Goal: Check status

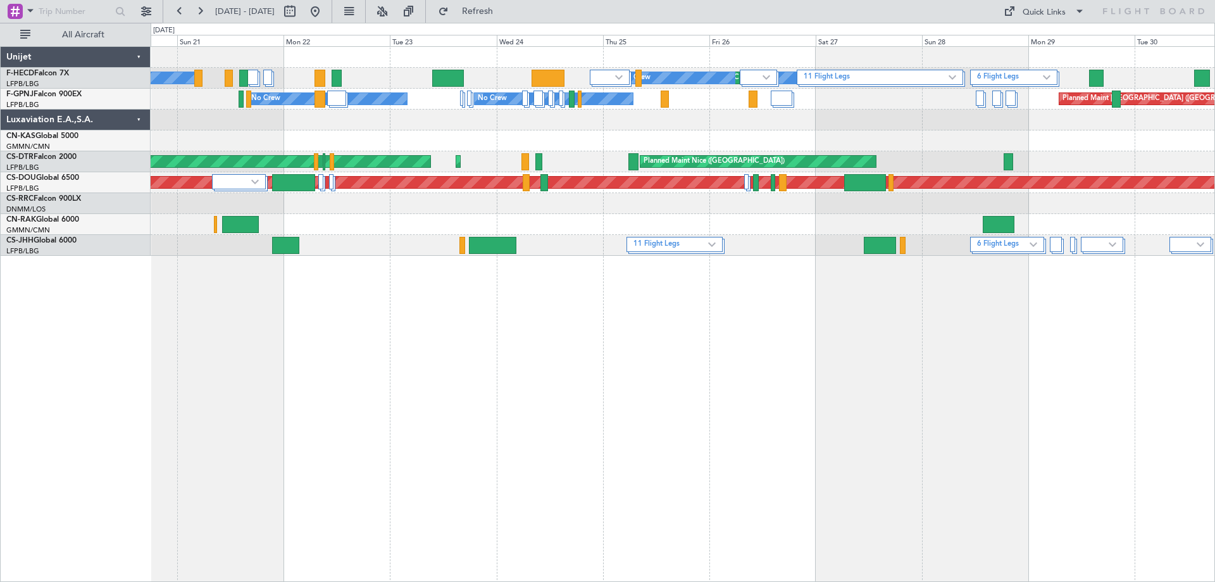
click at [982, 229] on div at bounding box center [683, 224] width 1064 height 21
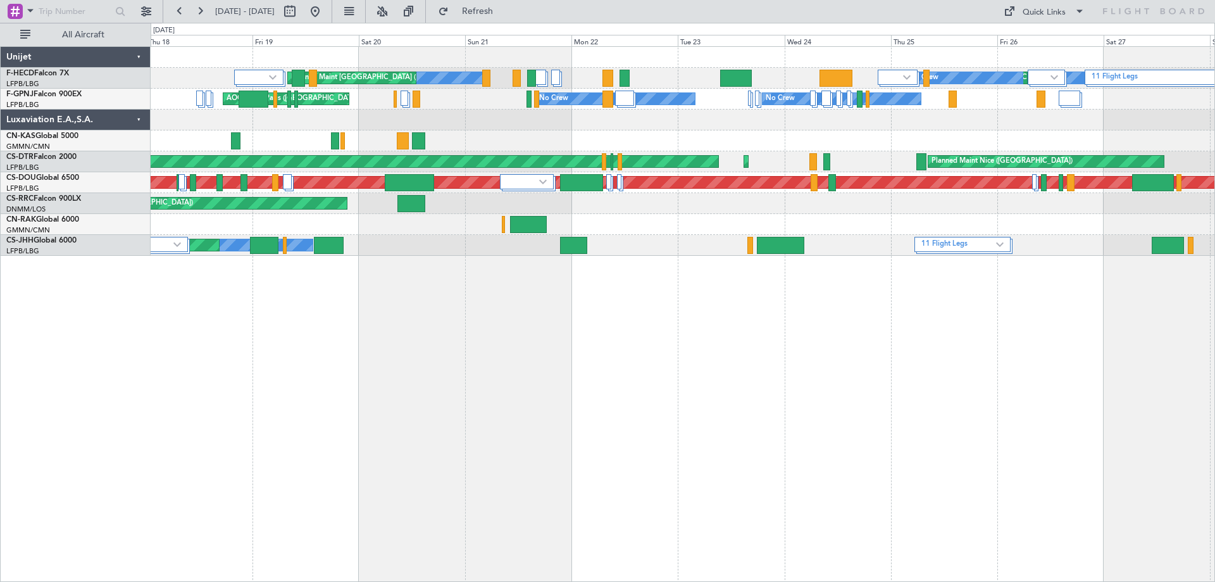
click at [781, 242] on div "11 Flight Legs Planned Maint [GEOGRAPHIC_DATA] ([GEOGRAPHIC_DATA]) No Crew No C…" at bounding box center [683, 151] width 1064 height 209
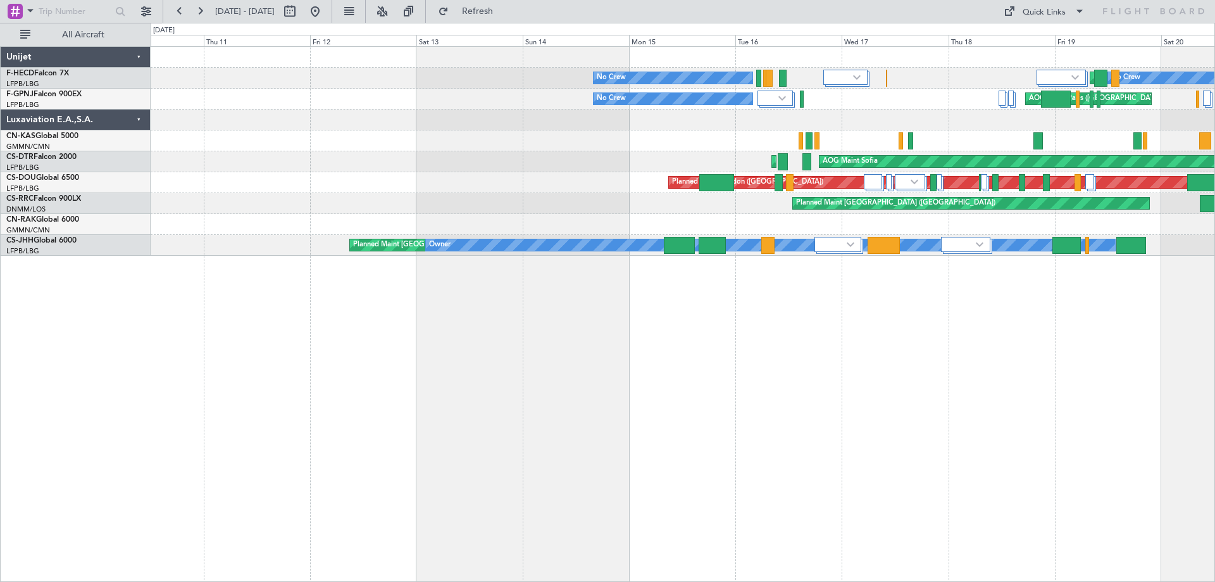
click at [802, 254] on div "Planned Maint [GEOGRAPHIC_DATA] ([GEOGRAPHIC_DATA]) No Crew No Crew AOG Maint […" at bounding box center [683, 151] width 1064 height 209
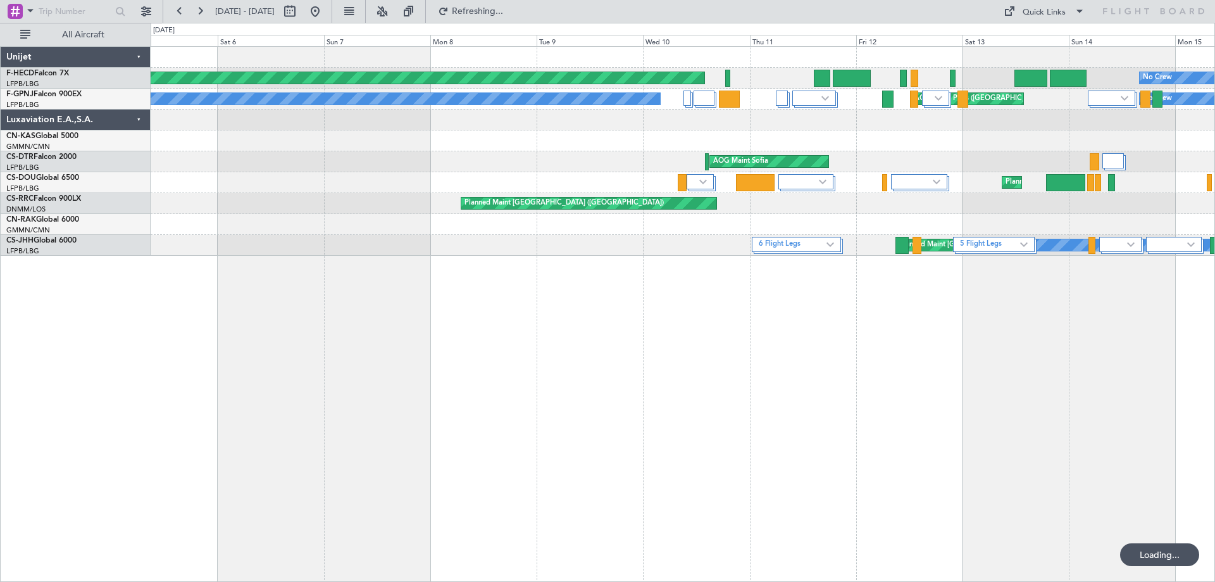
click at [735, 246] on div "No Crew Planned Maint [GEOGRAPHIC_DATA] ([GEOGRAPHIC_DATA]) No Crew AOG Maint […" at bounding box center [683, 151] width 1064 height 209
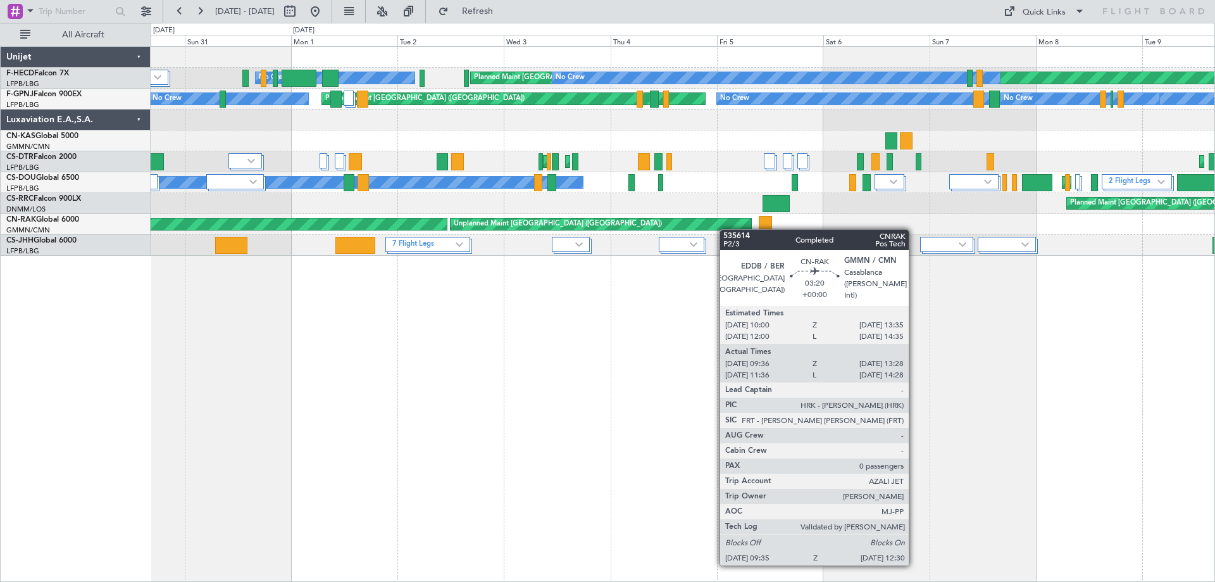
click at [764, 230] on div at bounding box center [765, 224] width 13 height 17
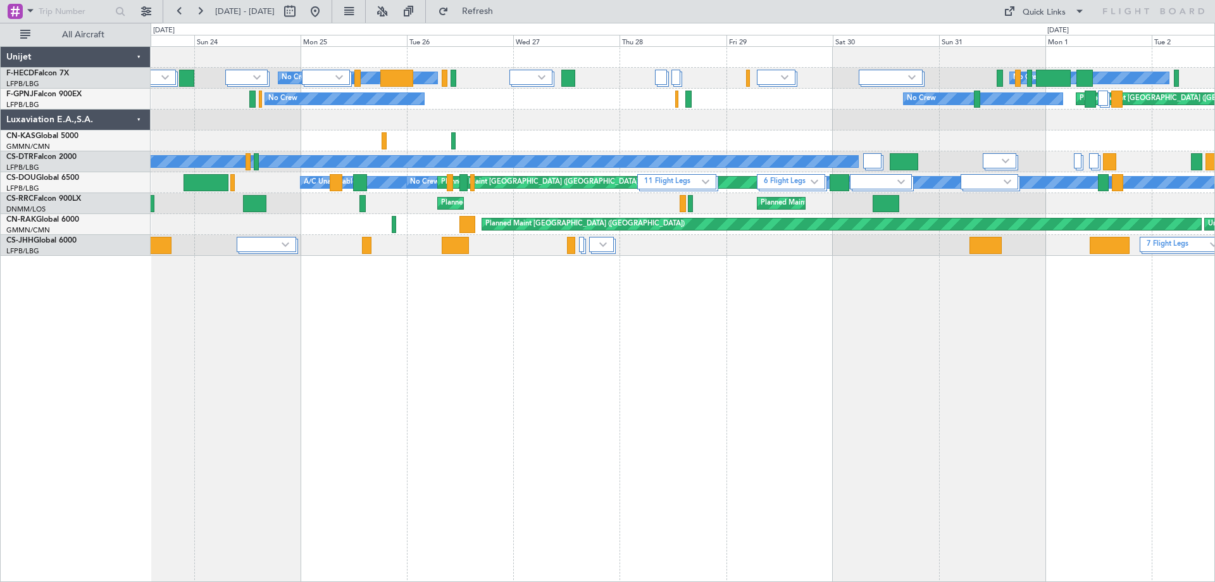
click at [1025, 277] on div "No Crew No Crew Planned Maint [GEOGRAPHIC_DATA] ([GEOGRAPHIC_DATA]) Planned Mai…" at bounding box center [683, 314] width 1065 height 536
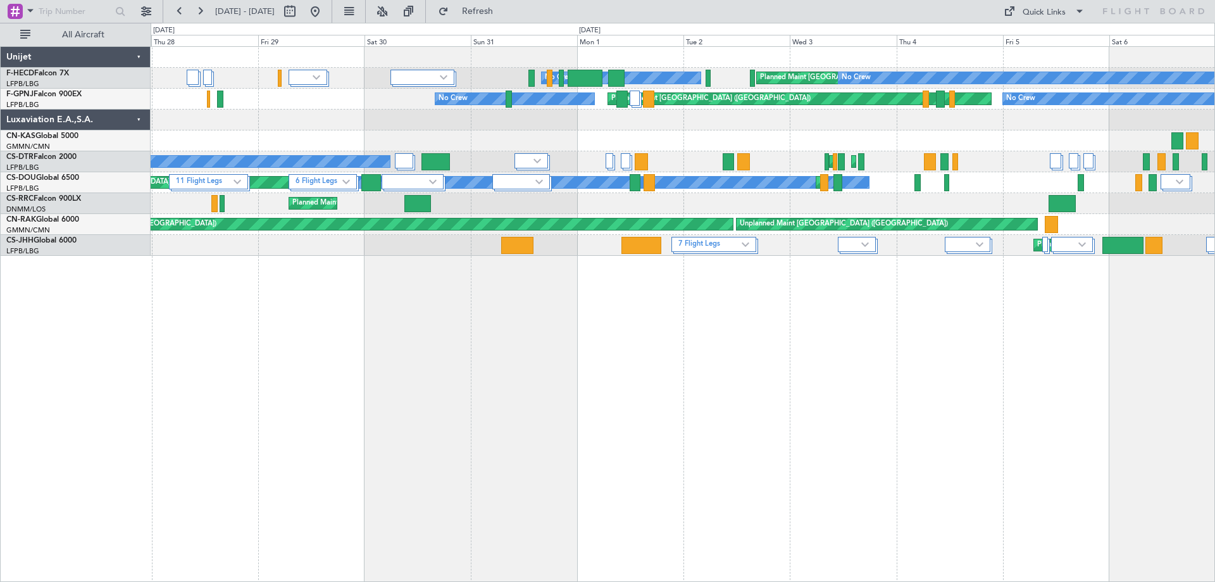
click at [285, 237] on div "7 Flight Legs Planned Maint [GEOGRAPHIC_DATA] ([GEOGRAPHIC_DATA]) Planned Maint…" at bounding box center [683, 245] width 1064 height 21
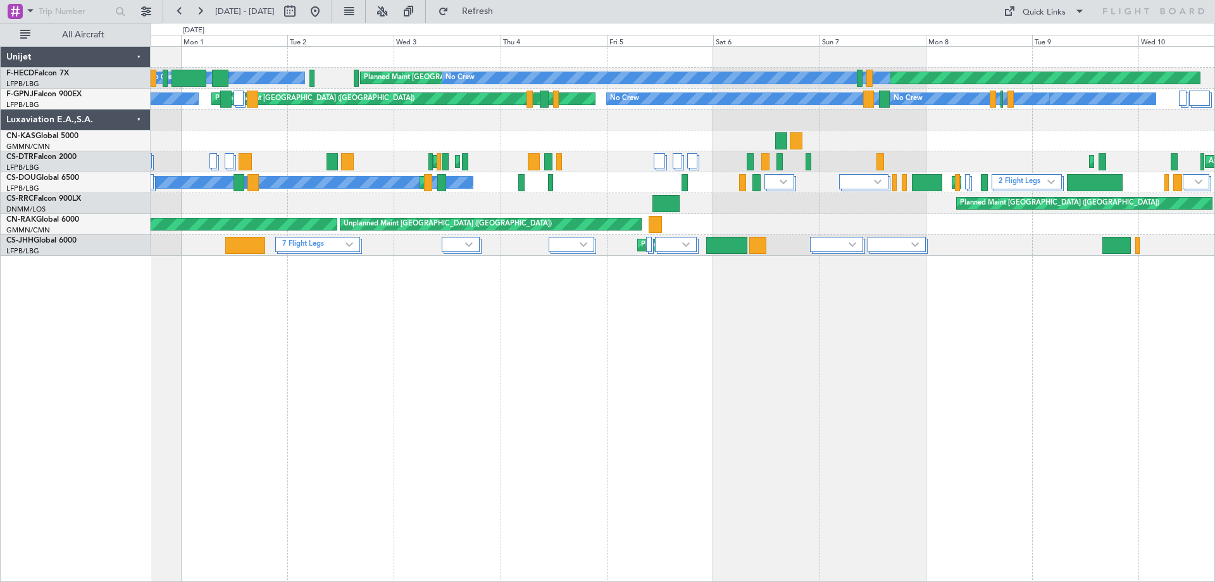
click at [415, 239] on div "7 Flight Legs Planned Maint [GEOGRAPHIC_DATA] ([GEOGRAPHIC_DATA]) Planned Maint…" at bounding box center [683, 245] width 1064 height 21
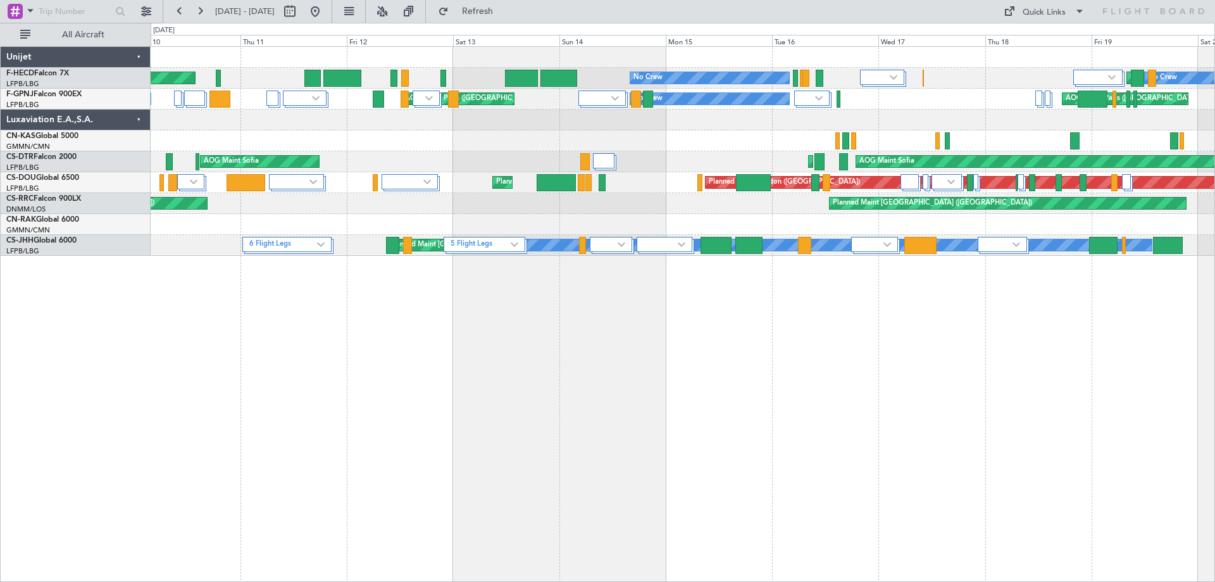
click at [241, 227] on div at bounding box center [683, 224] width 1064 height 21
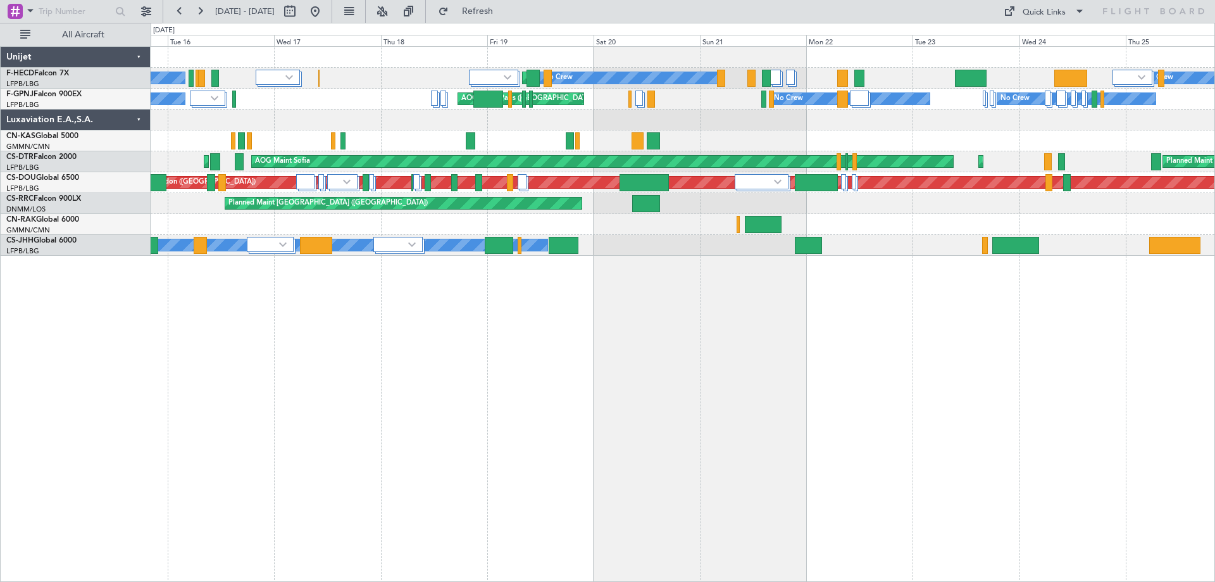
click at [403, 229] on div at bounding box center [683, 224] width 1064 height 21
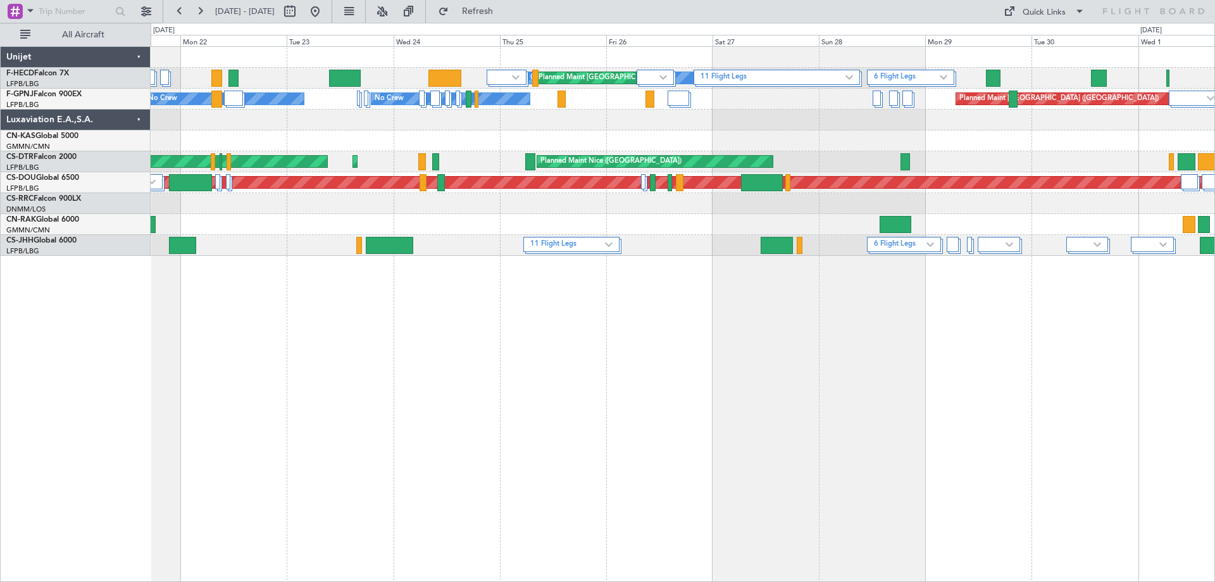
click at [260, 225] on div at bounding box center [683, 224] width 1064 height 21
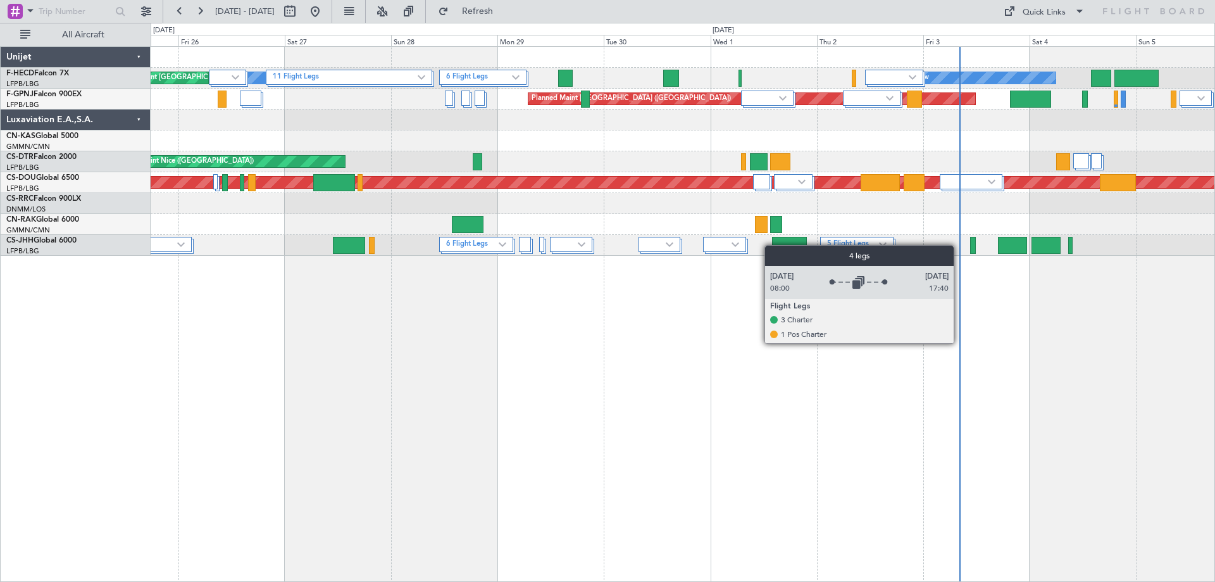
click at [660, 239] on div "11 Flight Legs 6 Flight Legs No Crew Planned Maint [GEOGRAPHIC_DATA] ([GEOGRAPH…" at bounding box center [683, 151] width 1064 height 209
